Goal: Task Accomplishment & Management: Manage account settings

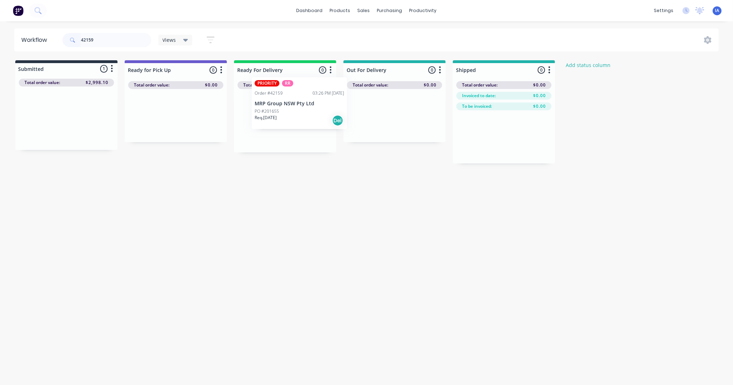
drag, startPoint x: 76, startPoint y: 131, endPoint x: 314, endPoint y: 115, distance: 238.0
click at [314, 115] on div "Submitted 1 Status colour #273444 hex #273444 Save Cancel Summaries Total order…" at bounding box center [381, 111] width 772 height 103
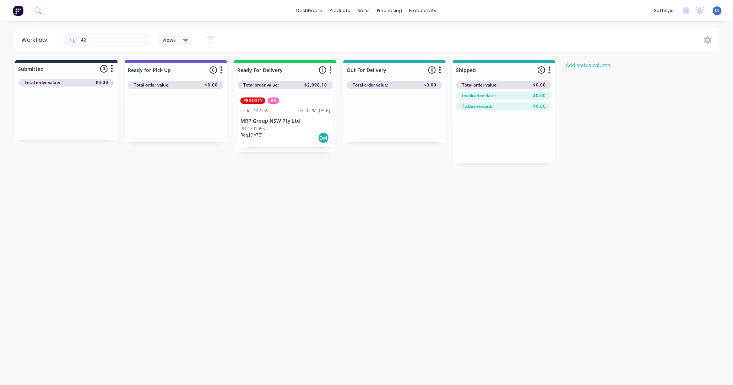
type input "4"
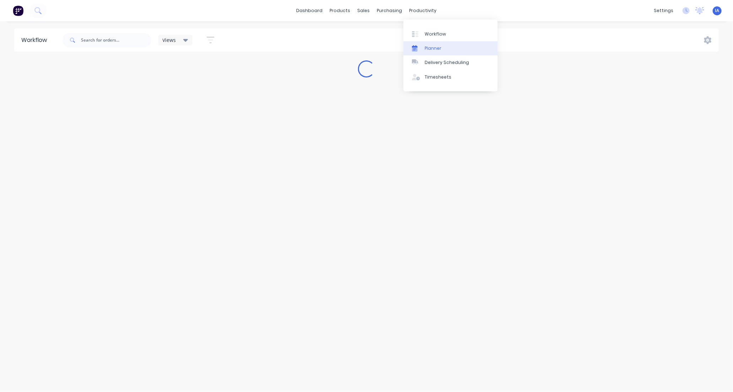
click at [456, 48] on link "Planner" at bounding box center [450, 48] width 94 height 14
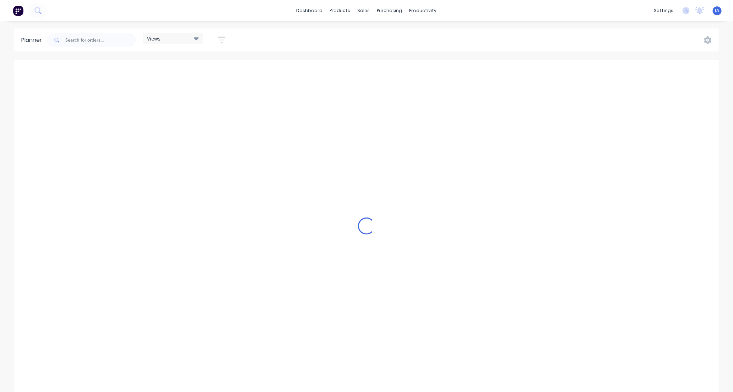
scroll to position [0, 1477]
click at [96, 42] on input "text" at bounding box center [100, 40] width 70 height 14
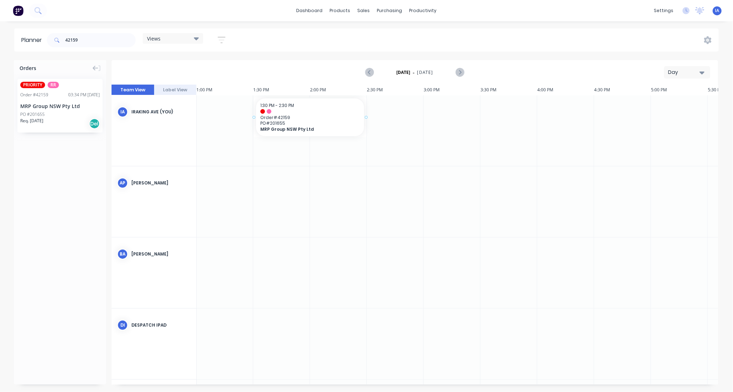
drag, startPoint x: 65, startPoint y: 118, endPoint x: 285, endPoint y: 109, distance: 219.9
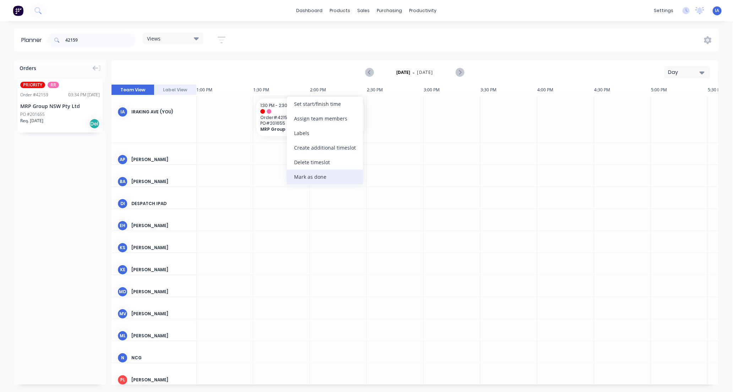
click at [329, 178] on div "Mark as done" at bounding box center [325, 176] width 76 height 15
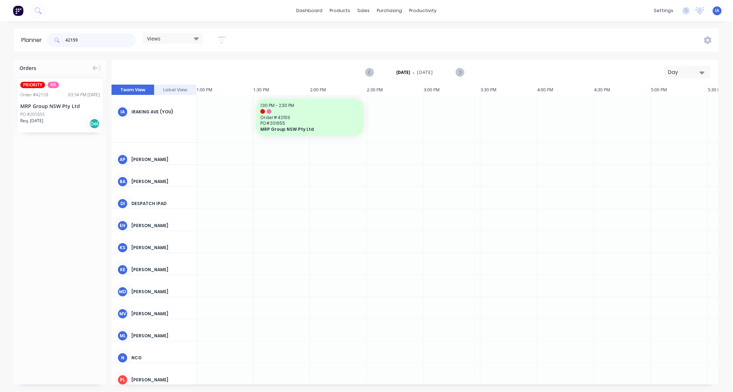
click at [97, 38] on input "42159" at bounding box center [100, 40] width 70 height 14
type input "4"
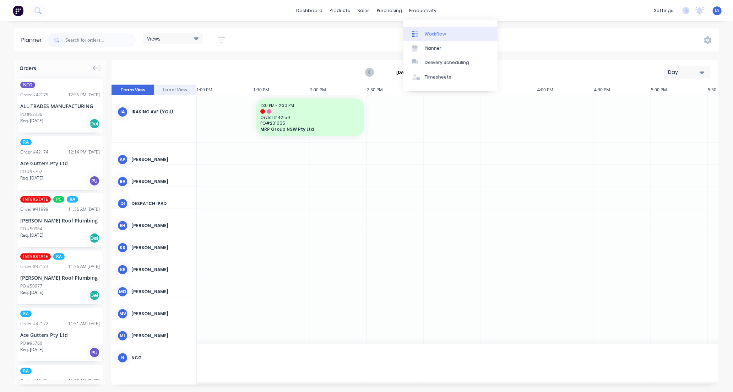
click at [450, 33] on link "Workflow" at bounding box center [450, 34] width 94 height 14
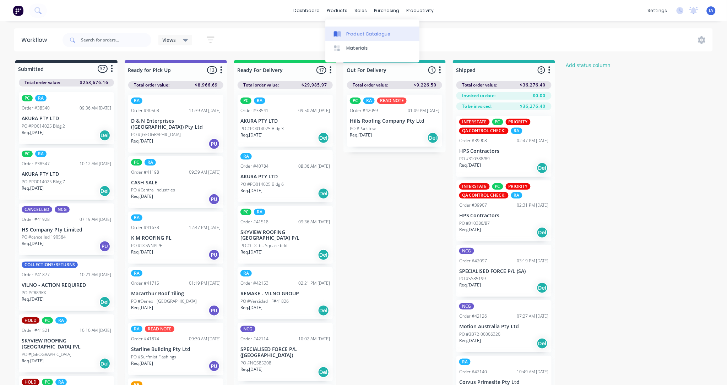
click at [356, 32] on div "Product Catalogue" at bounding box center [368, 34] width 44 height 6
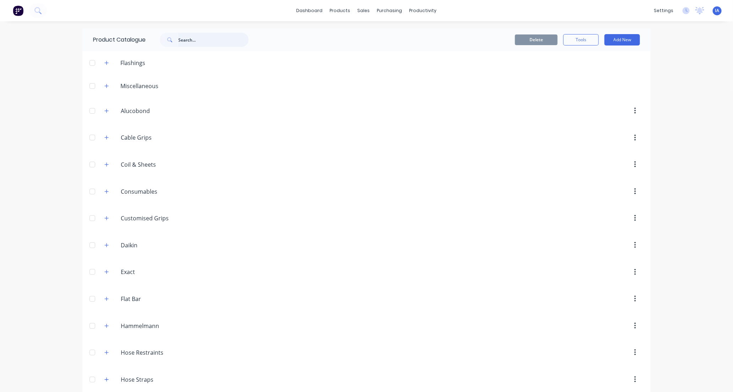
click at [191, 37] on input "text" at bounding box center [213, 40] width 70 height 14
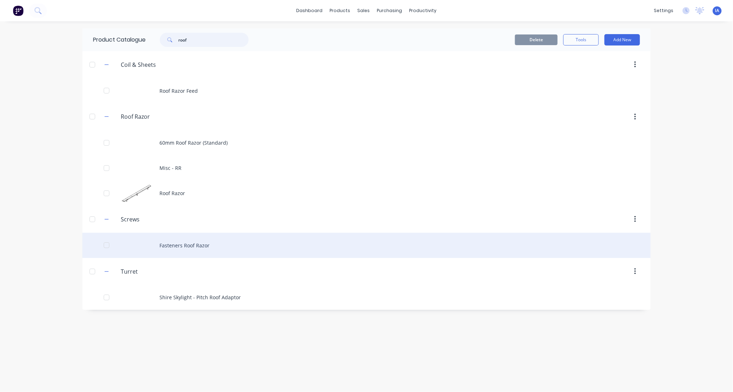
type input "roof"
click at [238, 248] on div "Fasteners Roof Razor" at bounding box center [366, 244] width 568 height 25
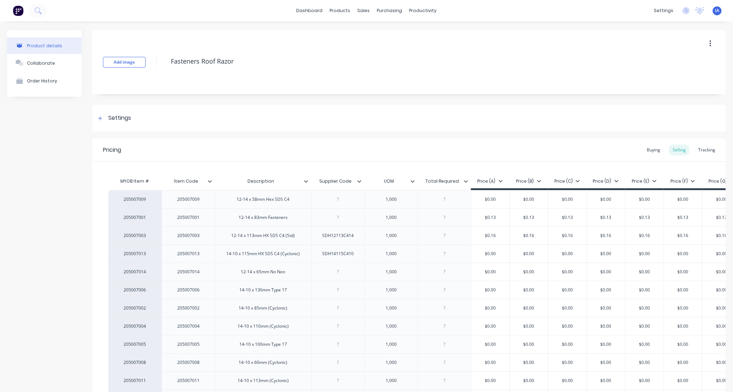
type textarea "x"
click at [699, 150] on div "Tracking" at bounding box center [706, 149] width 24 height 11
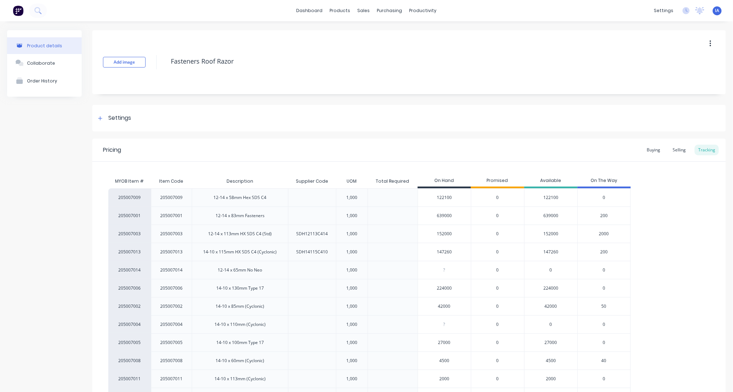
click at [441, 251] on input "147260" at bounding box center [444, 251] width 53 height 6
type input "14260"
type textarea "x"
type input "1460"
type textarea "x"
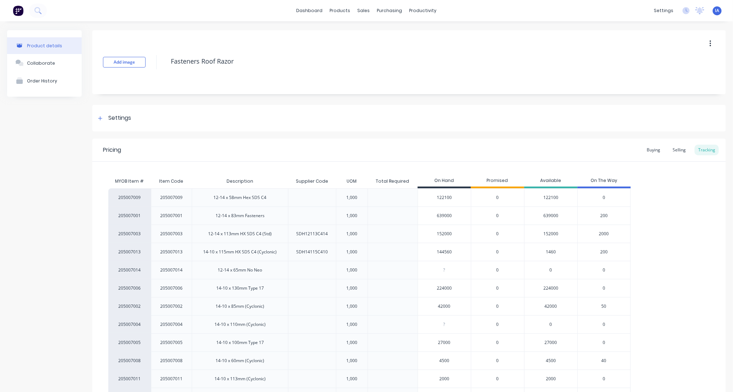
type input "1445760"
type textarea "x"
click at [440, 253] on input "1445760" at bounding box center [444, 251] width 53 height 6
type input "145760"
type textarea "x"
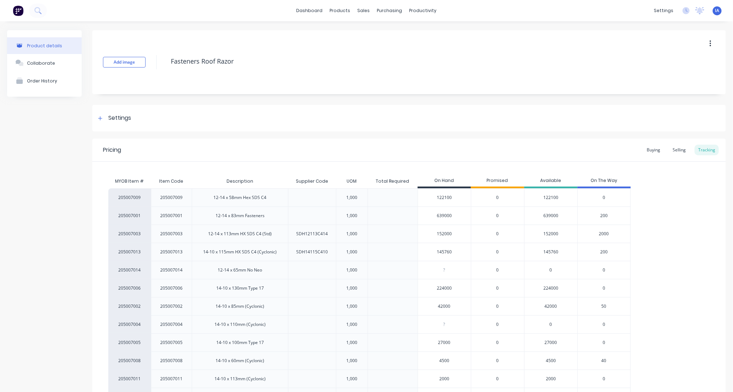
type input "145760"
click at [682, 292] on div "205007009 205007009 12-14 x 58mm Hex SDS C4 1,000 122100 0 122100 0 205007001 2…" at bounding box center [408, 306] width 601 height 236
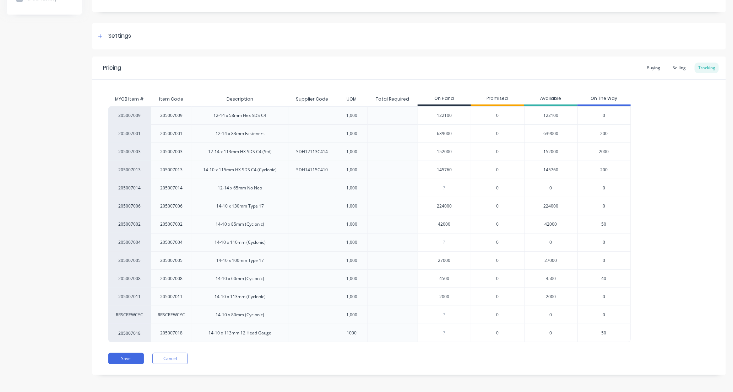
scroll to position [84, 0]
click at [132, 355] on button "Save" at bounding box center [125, 355] width 35 height 11
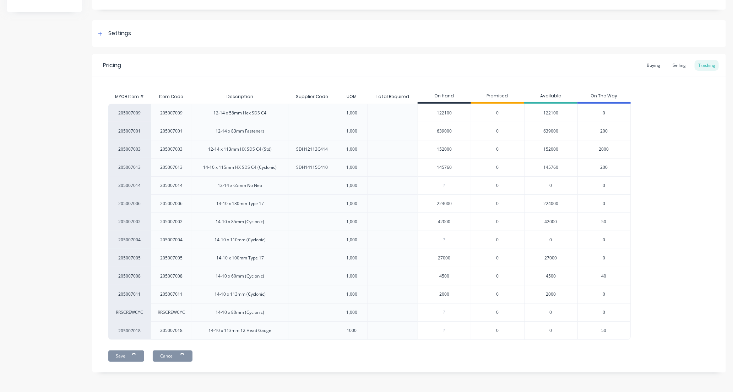
type textarea "x"
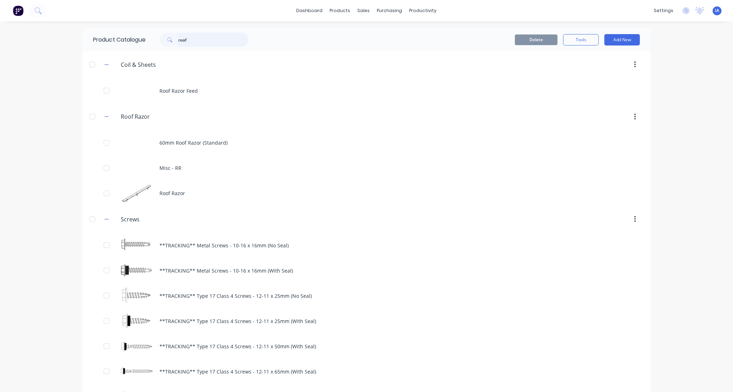
click at [191, 38] on input "roof" at bounding box center [213, 40] width 70 height 14
type input "r"
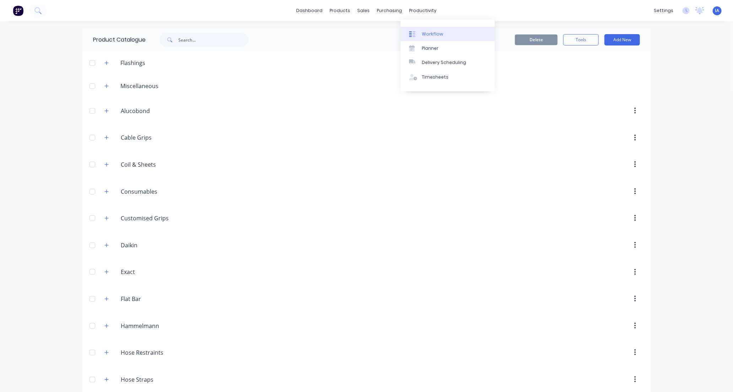
click at [447, 29] on link "Workflow" at bounding box center [447, 34] width 94 height 14
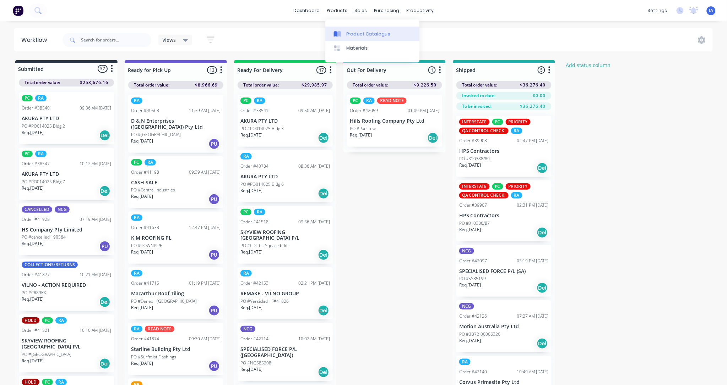
click at [368, 35] on div "Product Catalogue" at bounding box center [368, 34] width 44 height 6
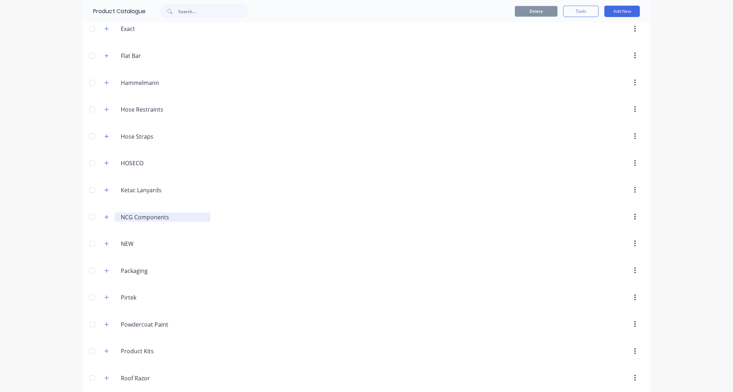
scroll to position [315, 0]
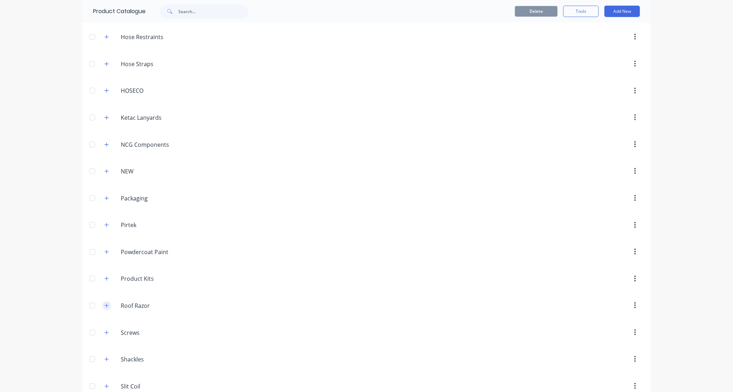
click at [104, 307] on icon "button" at bounding box center [106, 305] width 4 height 5
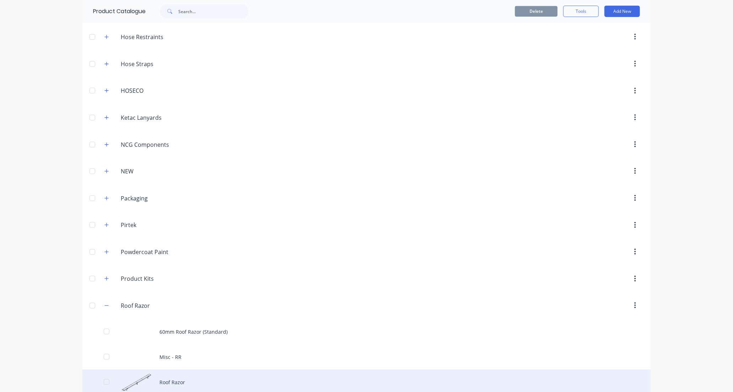
click at [241, 384] on div "Roof Razor" at bounding box center [366, 381] width 568 height 25
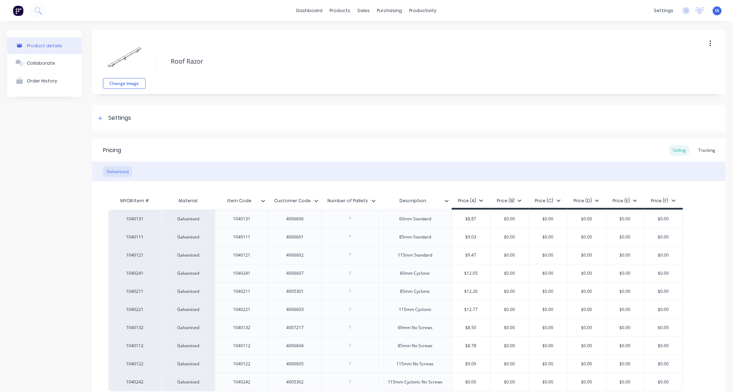
type textarea "x"
click at [706, 150] on div "Tracking" at bounding box center [706, 150] width 24 height 11
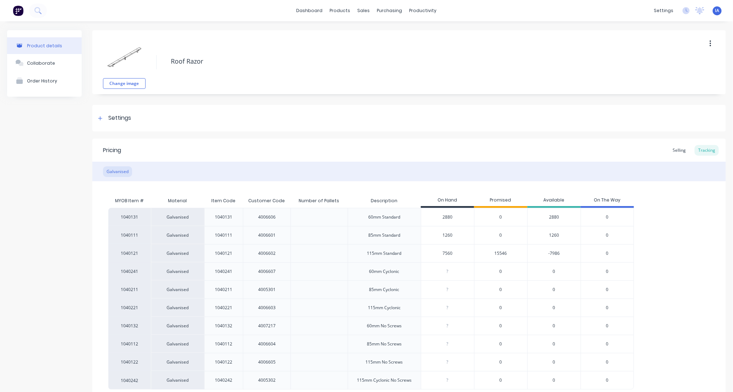
click at [436, 252] on input "7560" at bounding box center [447, 253] width 53 height 6
type input "0"
type textarea "x"
type input "9"
type textarea "x"
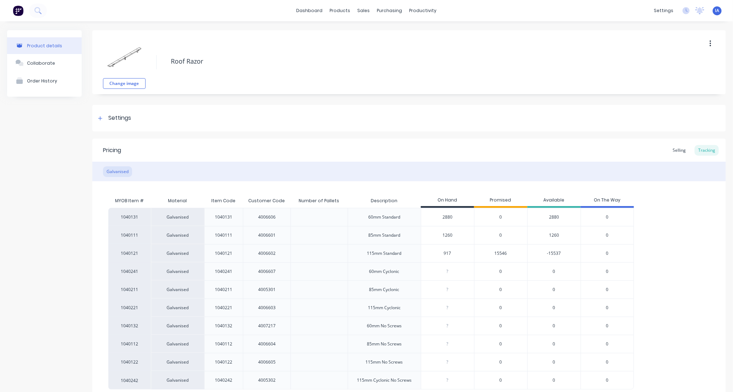
type input "9174"
type textarea "x"
click at [680, 240] on div "1040131 Galvanised 1040131 4006606 60mm Standard 2880 0 2880 0 1040111 Galvanis…" at bounding box center [408, 298] width 601 height 181
drag, startPoint x: 445, startPoint y: 252, endPoint x: 499, endPoint y: 278, distance: 59.5
click at [448, 254] on input "9174" at bounding box center [447, 253] width 53 height 6
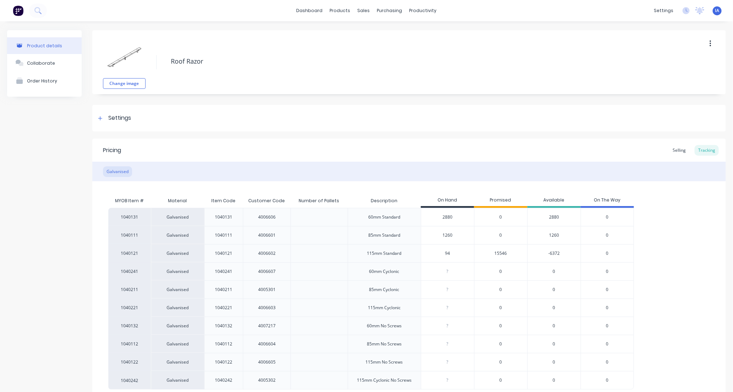
type input "9"
type textarea "x"
type input "94"
type textarea "x"
type input "9426"
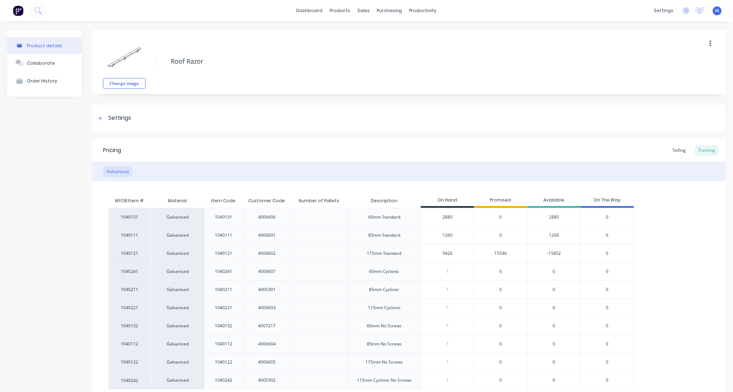
type textarea "x"
type input "9426"
click at [667, 250] on div "1040131 Galvanised 1040131 4006606 60mm Standard 2880 0 2880 0 1040111 Galvanis…" at bounding box center [408, 298] width 601 height 181
click at [665, 252] on div "1040131 Galvanised 1040131 4006606 60mm Standard 2880 0 2880 0 1040111 Galvanis…" at bounding box center [408, 298] width 601 height 181
click at [684, 241] on div "1040131 Galvanised 1040131 4006606 60mm Standard 2880 0 2880 0 1040111 Galvanis…" at bounding box center [408, 298] width 601 height 181
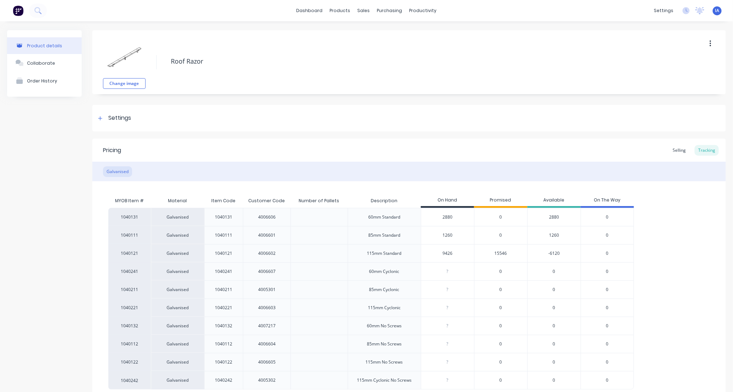
scroll to position [50, 0]
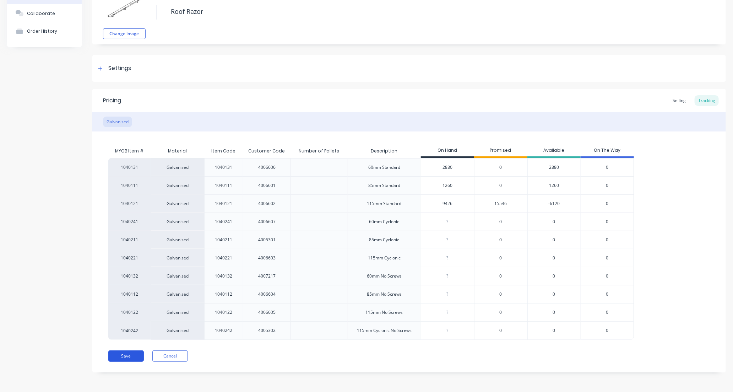
click at [128, 356] on button "Save" at bounding box center [125, 355] width 35 height 11
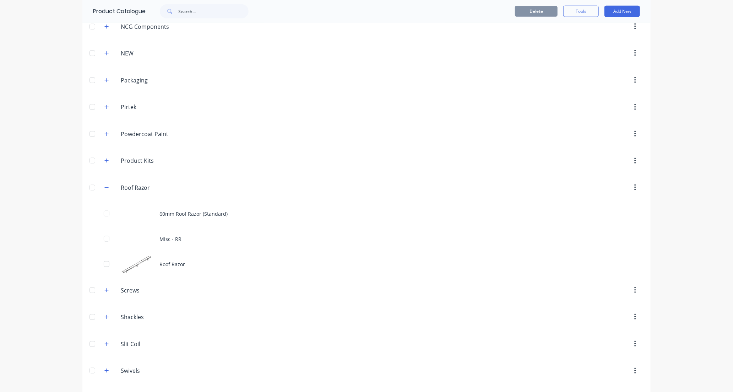
scroll to position [434, 0]
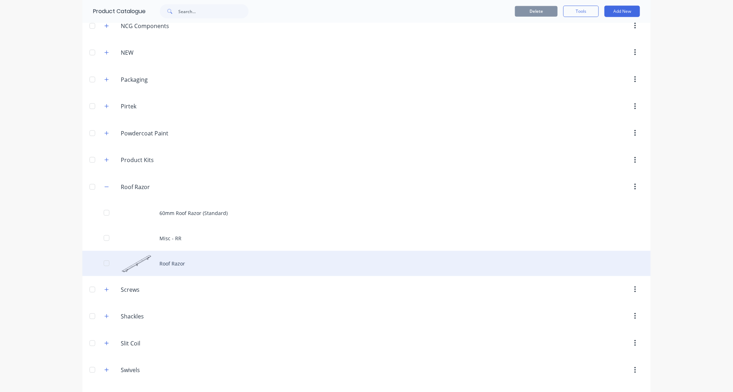
click at [165, 267] on div "Roof Razor" at bounding box center [366, 263] width 568 height 25
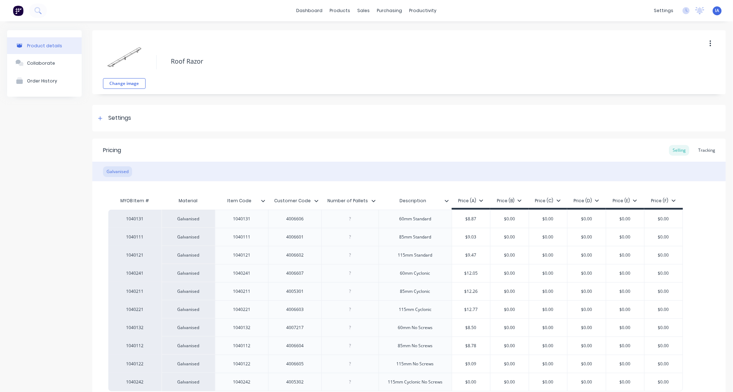
type textarea "x"
click at [700, 151] on div "Tracking" at bounding box center [706, 150] width 24 height 11
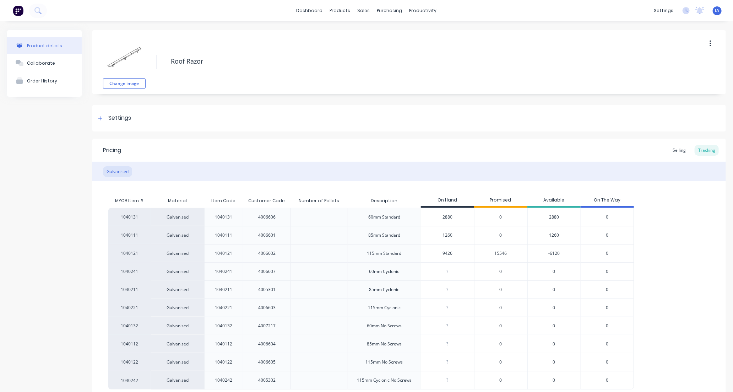
click at [445, 235] on input "1260" at bounding box center [447, 235] width 53 height 6
type input "10"
type textarea "x"
type input "1620"
type textarea "x"
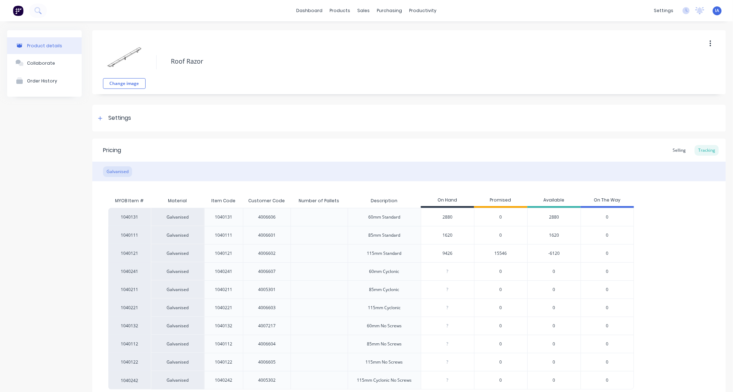
type input "1620"
click at [650, 243] on div "1040131 Galvanised 1040131 4006606 60mm Standard 2880 0 2880 0 1040111 Galvanis…" at bounding box center [408, 298] width 601 height 181
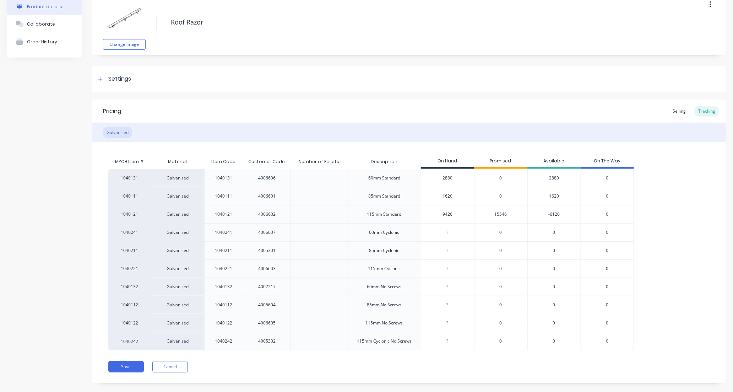
scroll to position [39, 0]
click at [670, 240] on div "1040131 Galvanised 1040131 4006606 60mm Standard 2880 0 2880 0 1040111 Galvanis…" at bounding box center [408, 258] width 601 height 181
click at [126, 365] on button "Save" at bounding box center [125, 365] width 35 height 11
type textarea "x"
